Goal: Task Accomplishment & Management: Complete application form

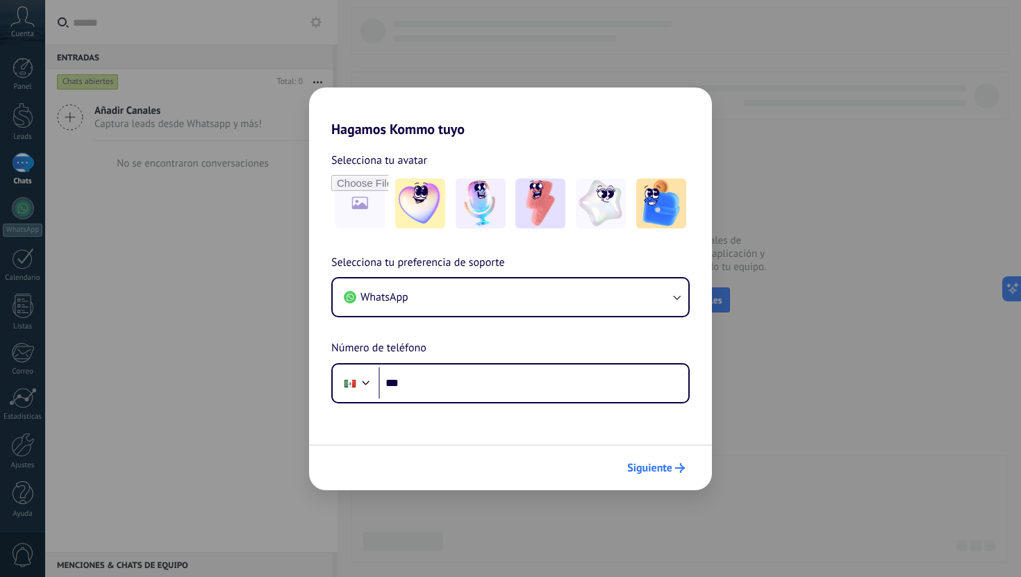
click at [649, 470] on span "Siguiente" at bounding box center [649, 468] width 45 height 10
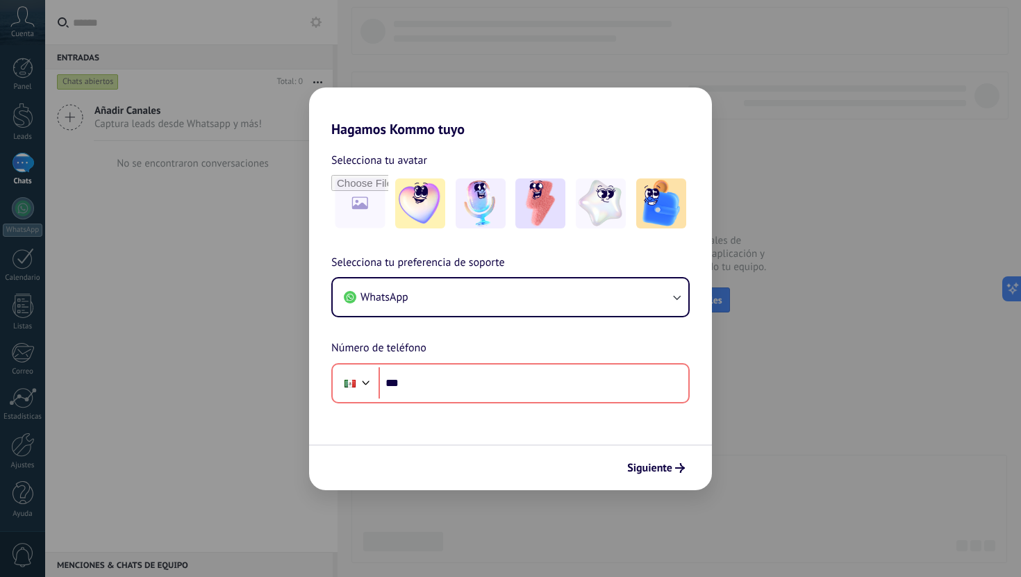
click at [459, 486] on div "Siguiente" at bounding box center [510, 468] width 403 height 46
click at [160, 422] on div "Hagamos Kommo tuyo Selecciona tu avatar Selecciona tu preferencia de soporte Wh…" at bounding box center [510, 288] width 1021 height 577
click at [26, 197] on div "Hagamos Kommo tuyo Selecciona tu avatar Selecciona tu preferencia de soporte Wh…" at bounding box center [510, 288] width 1021 height 577
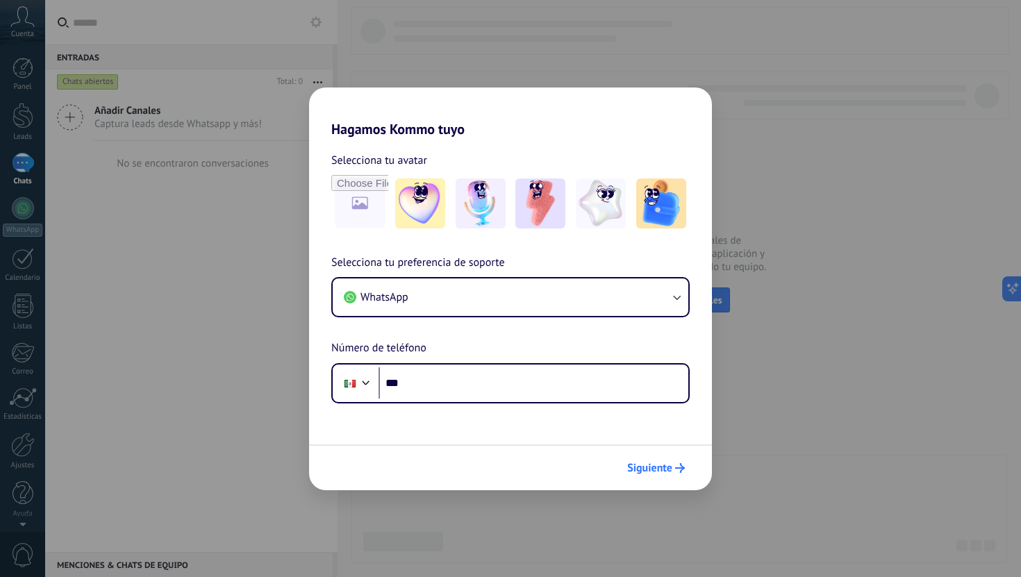
click at [666, 468] on span "Siguiente" at bounding box center [649, 468] width 45 height 10
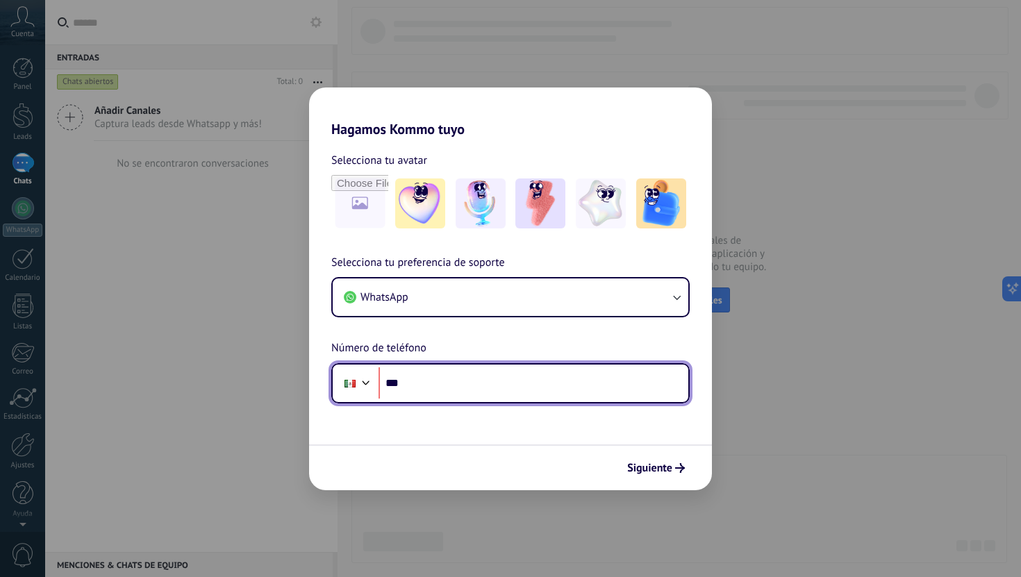
click at [541, 385] on input "***" at bounding box center [534, 384] width 310 height 32
type input "**********"
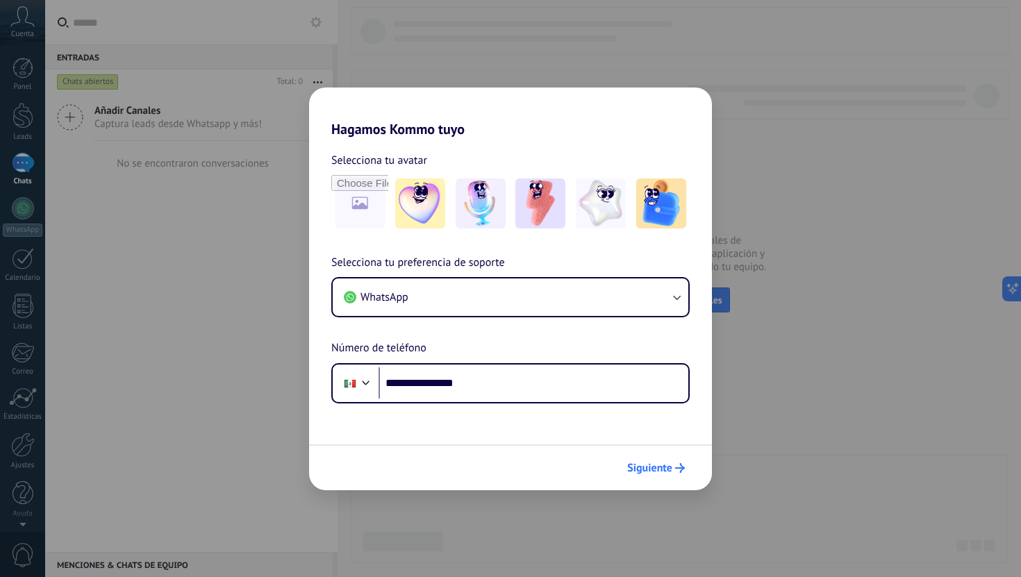
click at [672, 473] on span "Siguiente" at bounding box center [649, 468] width 45 height 10
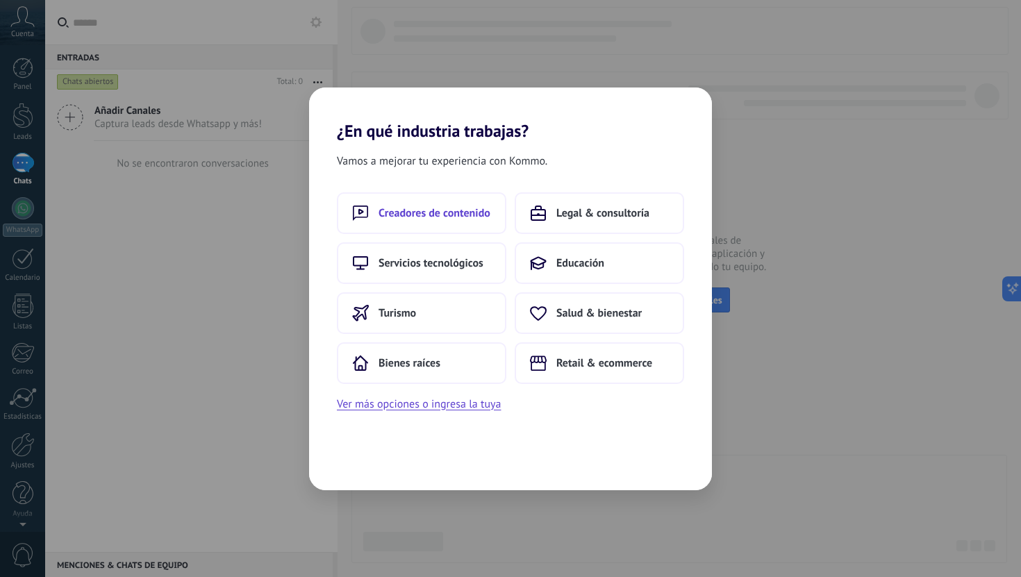
click at [459, 226] on button "Creadores de contenido" at bounding box center [422, 213] width 170 height 42
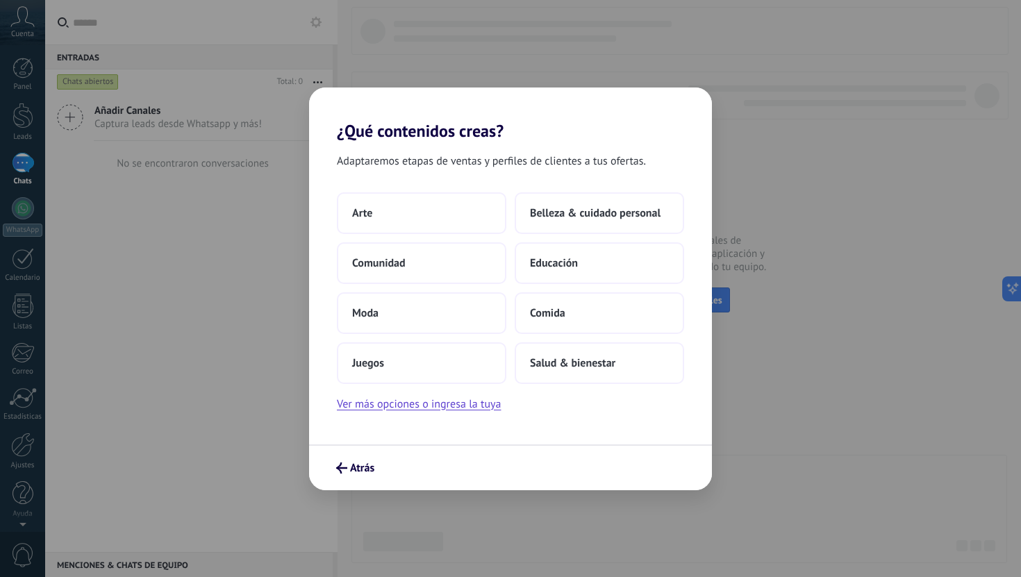
click at [594, 290] on div "Arte Belleza & cuidado personal Comunidad Educación Moda Comida Juegos Salud & …" at bounding box center [510, 288] width 347 height 192
click at [589, 274] on button "Educación" at bounding box center [600, 264] width 170 height 42
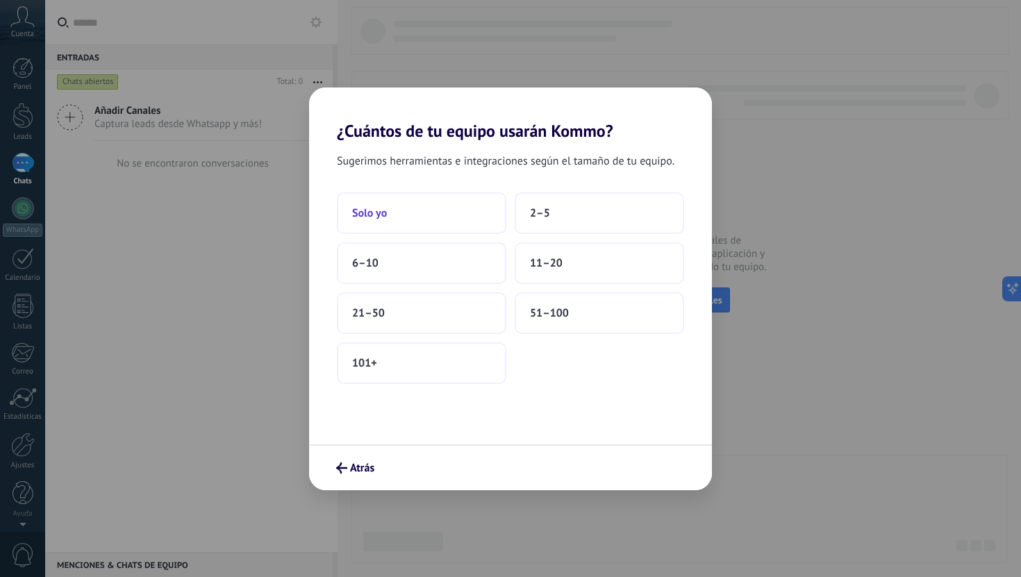
click at [462, 222] on button "Solo yo" at bounding box center [422, 213] width 170 height 42
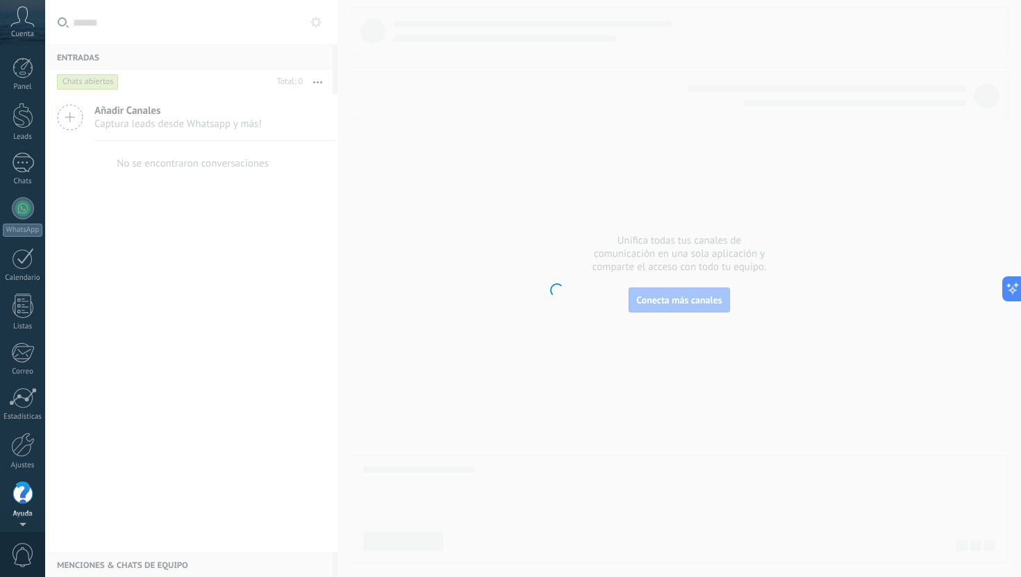
scroll to position [1, 0]
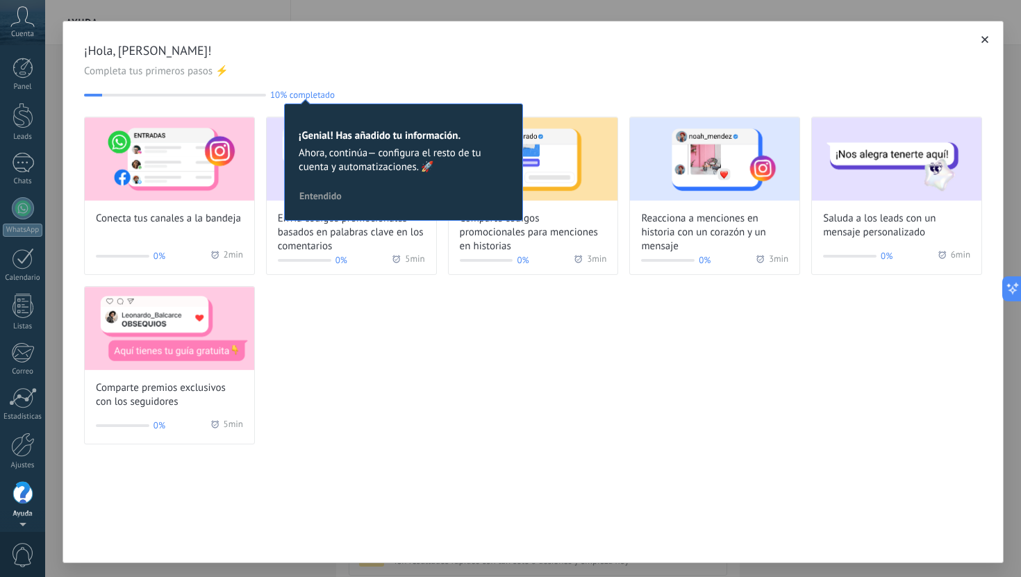
click at [20, 28] on div "Cuenta" at bounding box center [22, 22] width 45 height 45
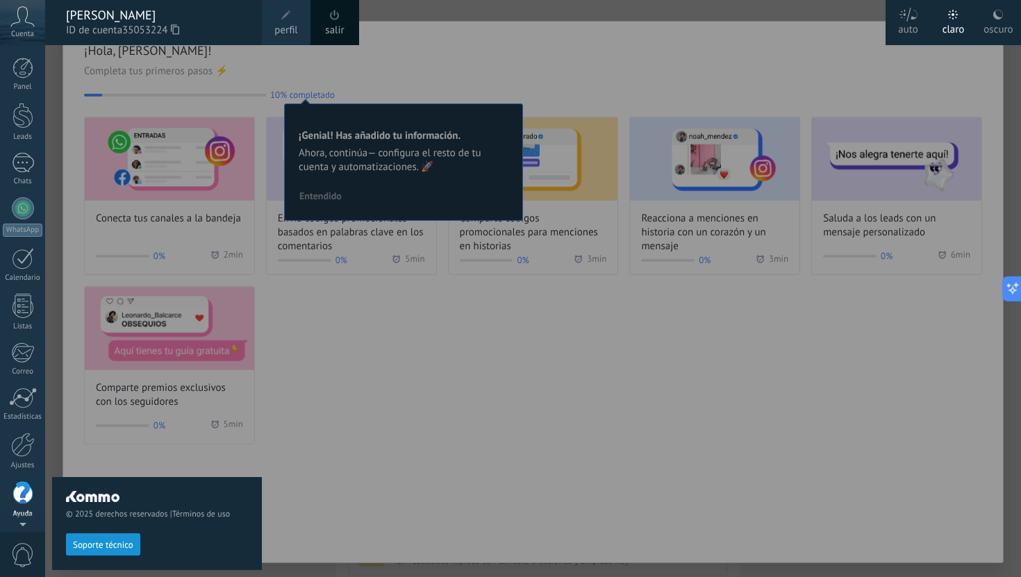
click at [335, 29] on link "salir" at bounding box center [334, 30] width 19 height 15
